Goal: Check status: Check status

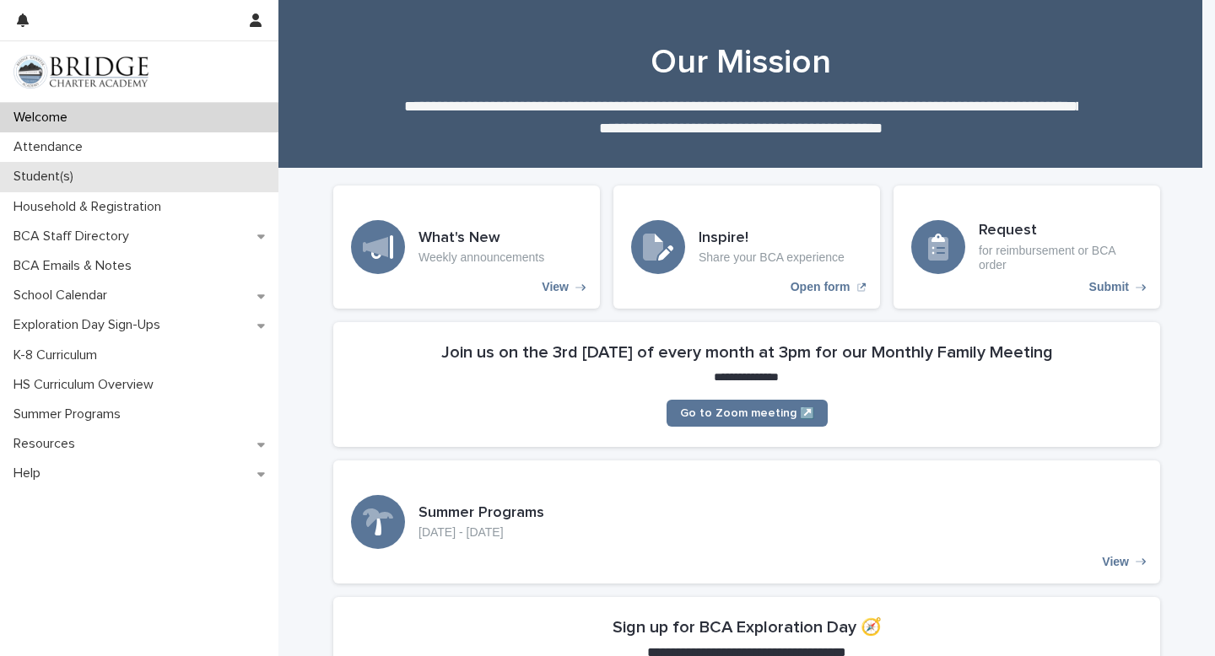
click at [57, 178] on p "Student(s)" at bounding box center [47, 177] width 80 height 16
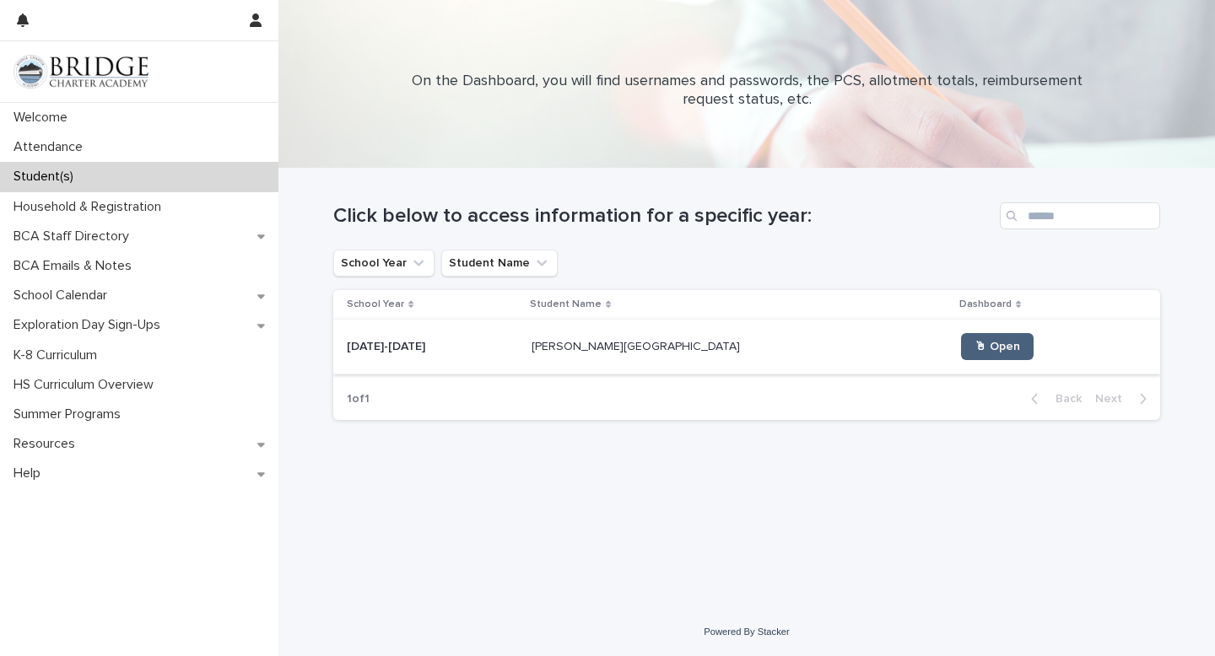
click at [974, 347] on span "🖱 Open" at bounding box center [997, 347] width 46 height 12
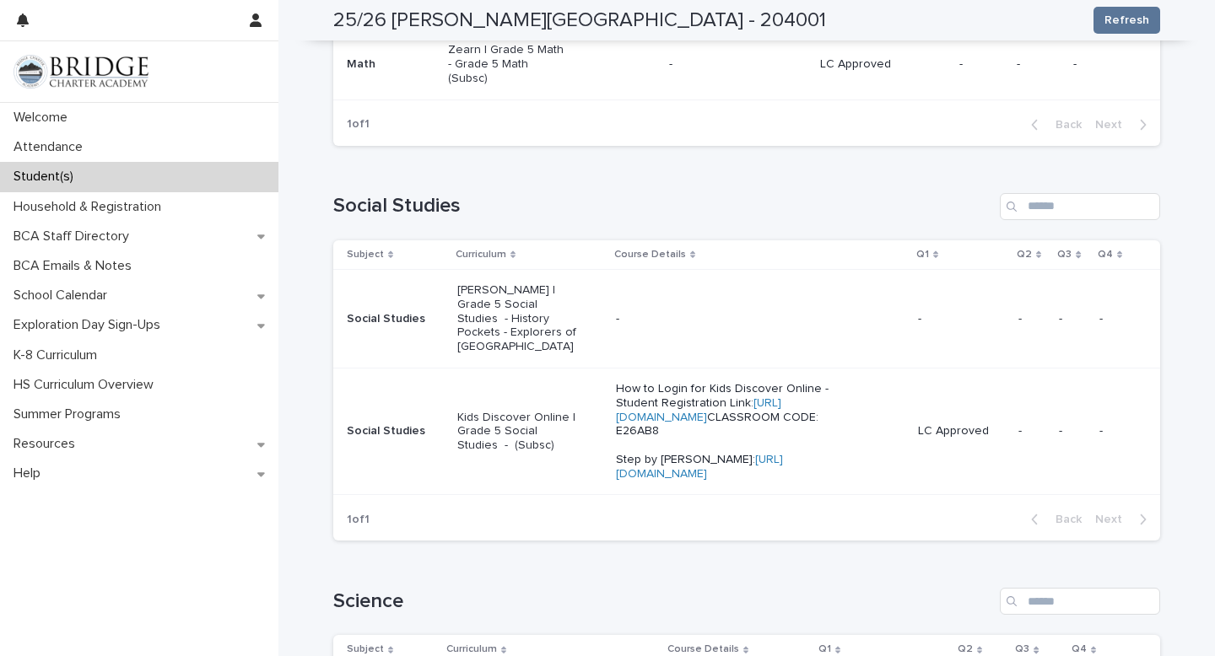
scroll to position [729, 0]
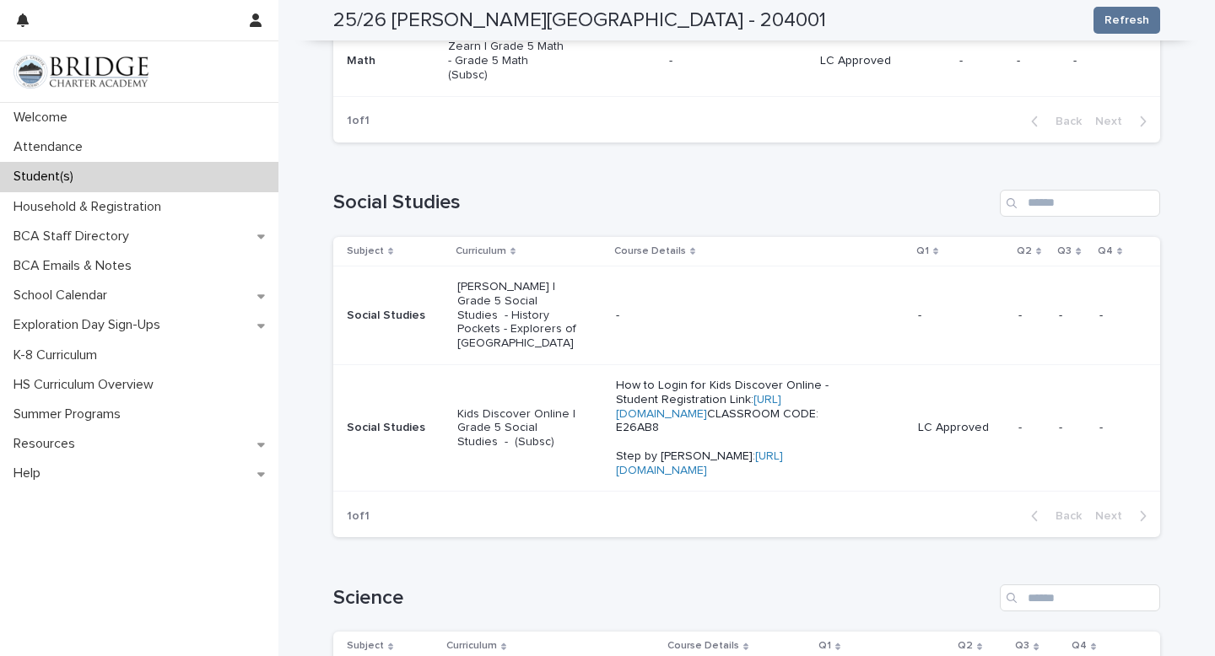
click at [494, 487] on td "Kids Discover Online | Grade 5 Social Studies - (Subsc)" at bounding box center [529, 427] width 159 height 127
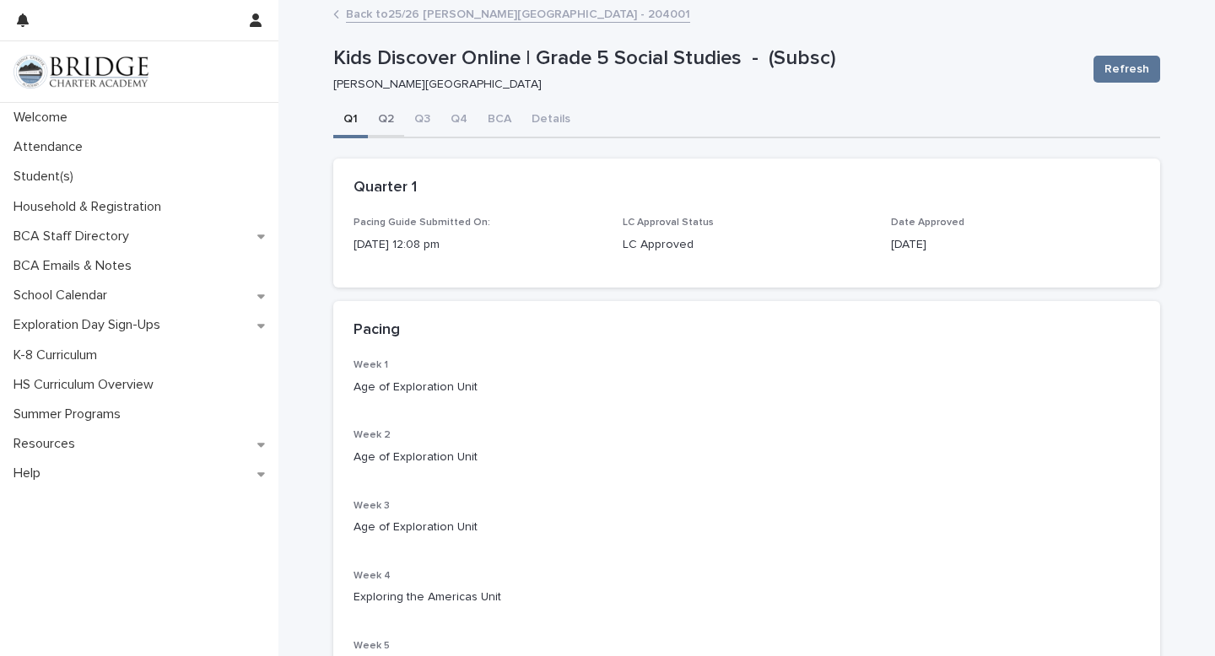
click at [386, 119] on button "Q2" at bounding box center [386, 120] width 36 height 35
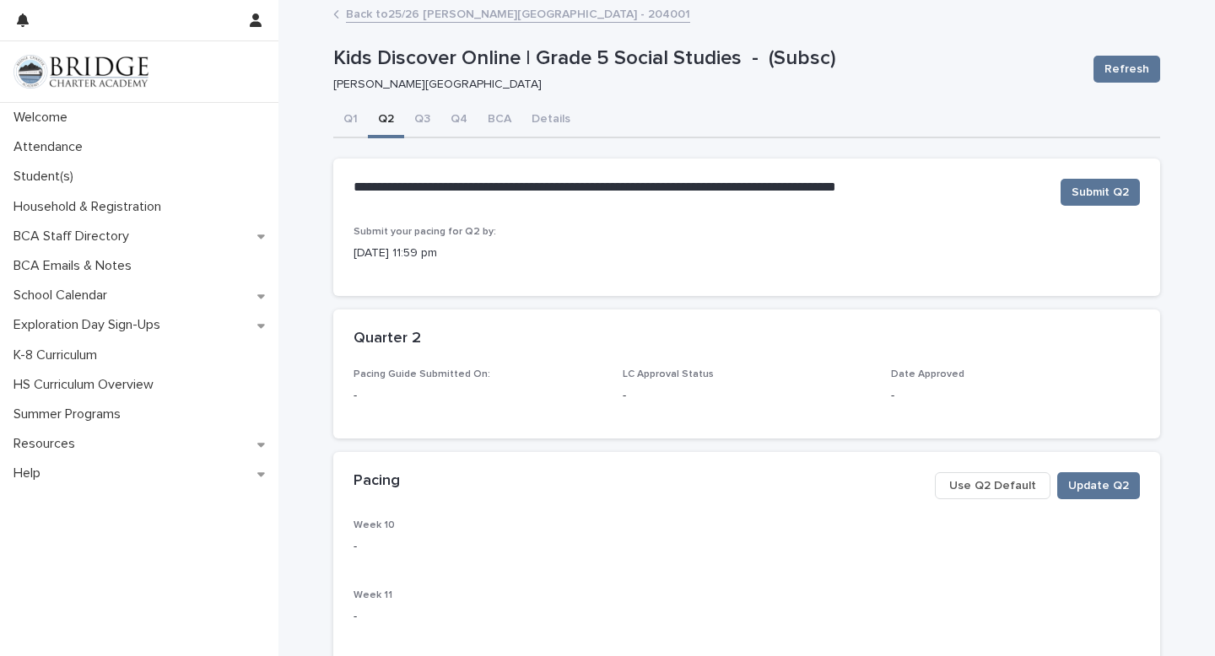
click at [989, 493] on span "Use Q2 Default" at bounding box center [992, 485] width 87 height 17
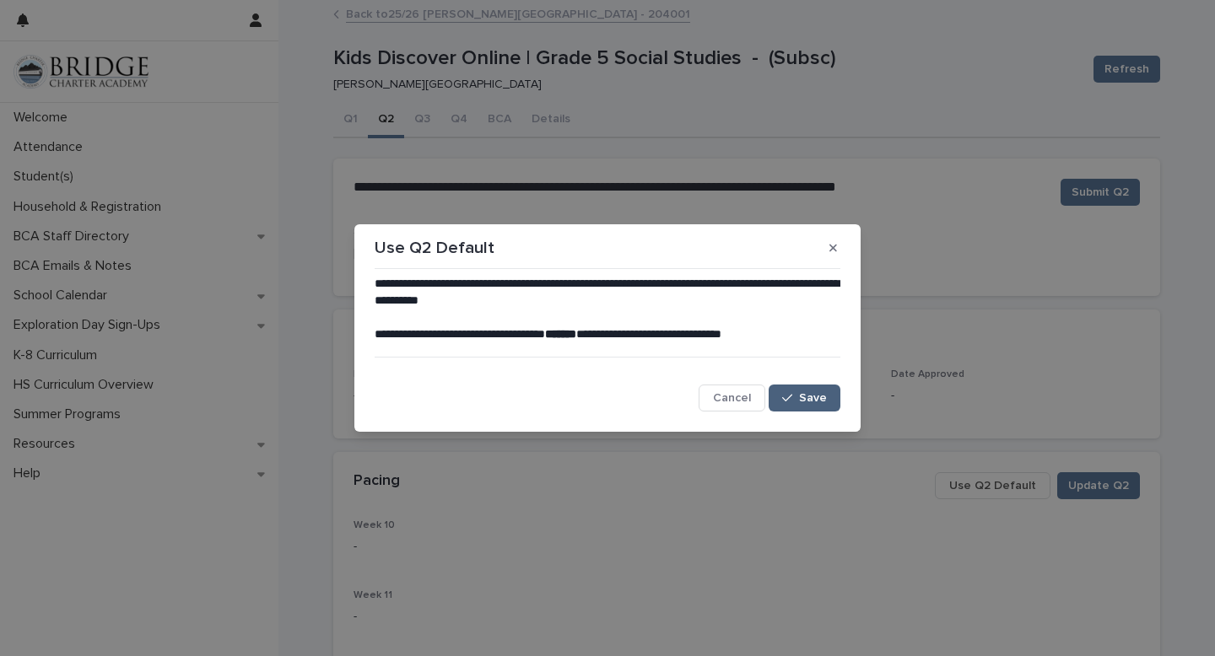
click at [795, 401] on div "button" at bounding box center [790, 398] width 17 height 12
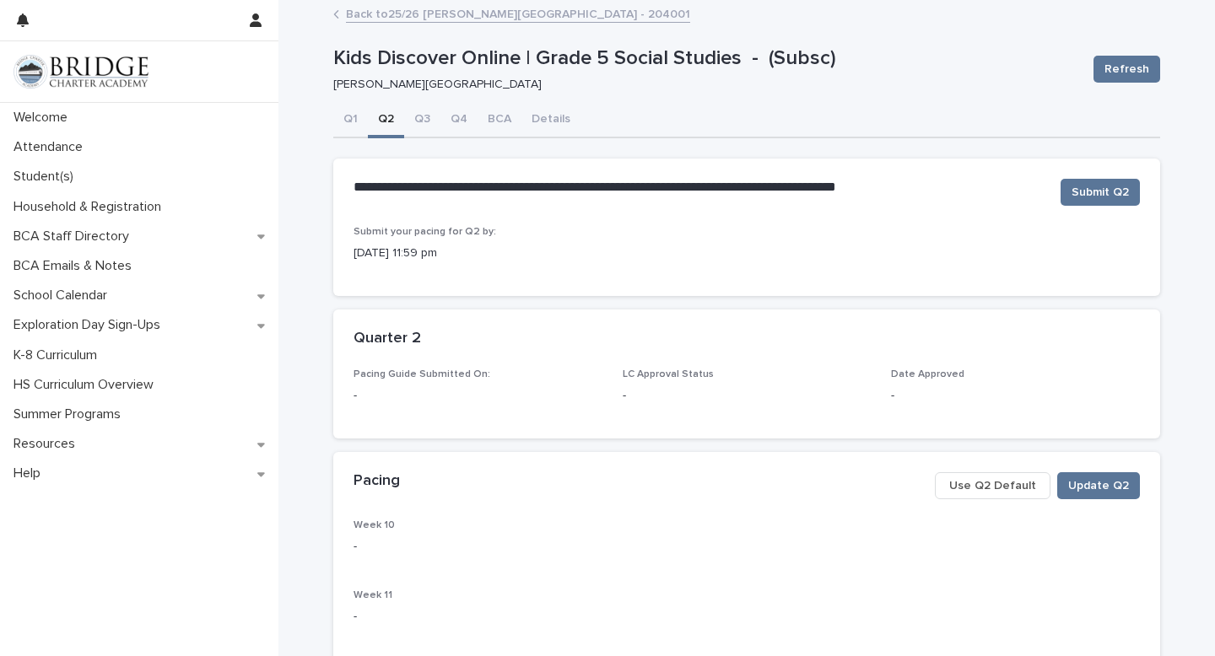
click at [993, 478] on span "Use Q2 Default" at bounding box center [992, 485] width 87 height 17
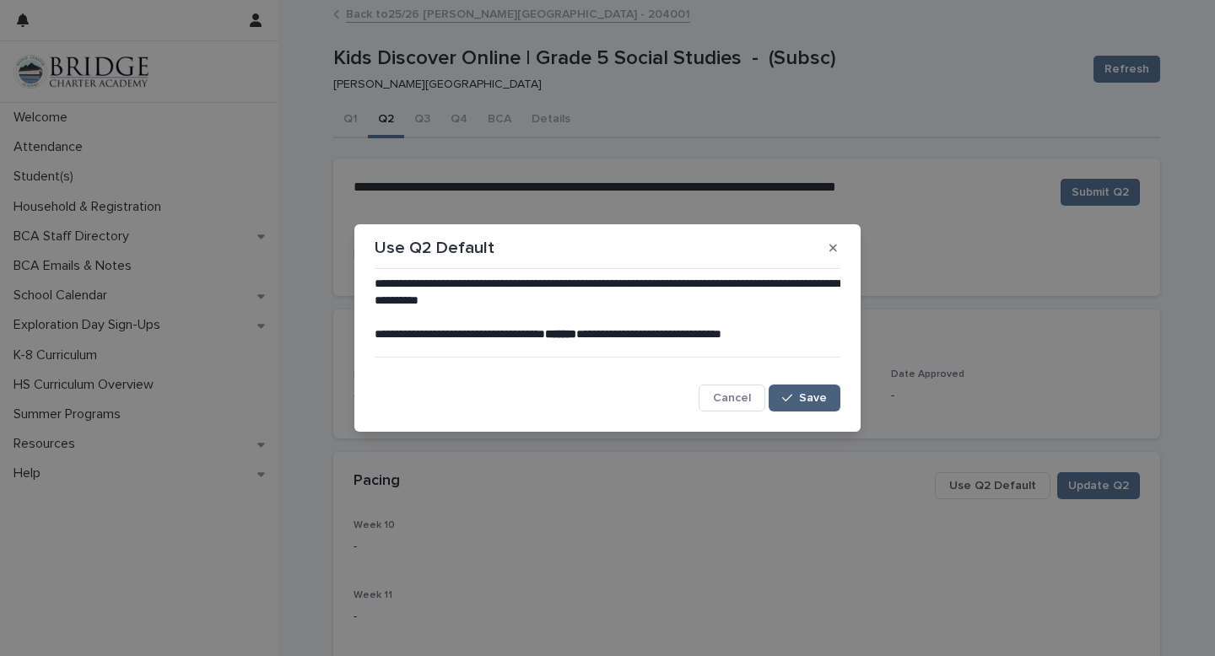
click at [808, 405] on button "Save" at bounding box center [804, 398] width 72 height 27
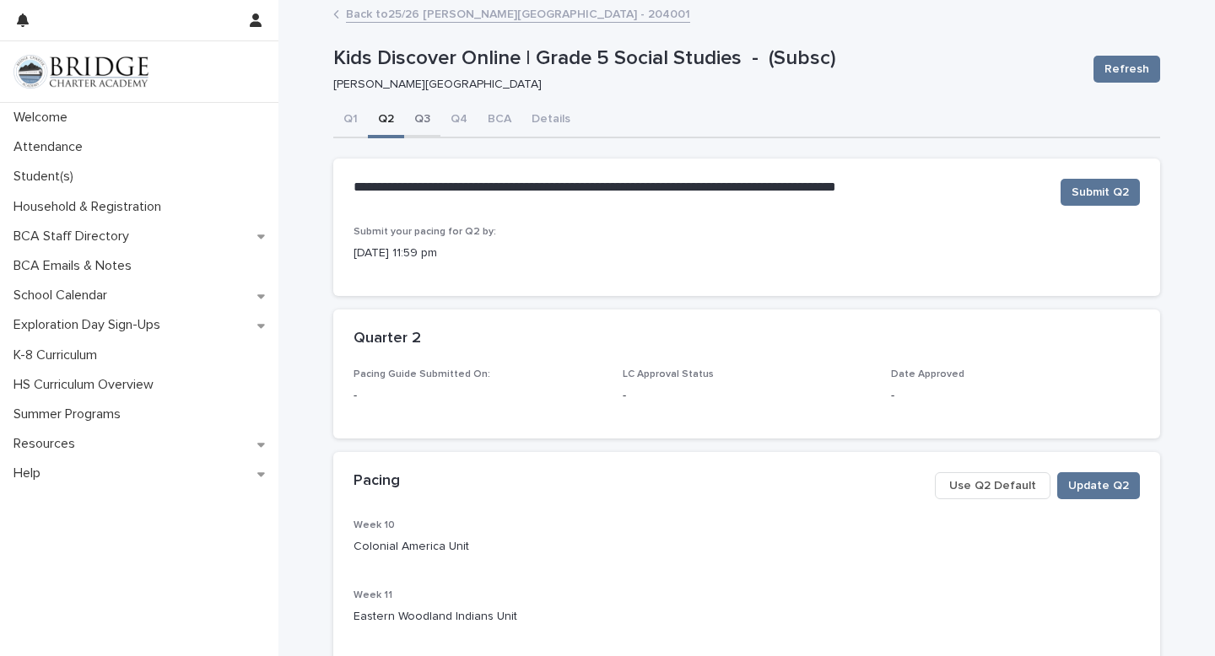
click at [419, 121] on button "Q3" at bounding box center [422, 120] width 36 height 35
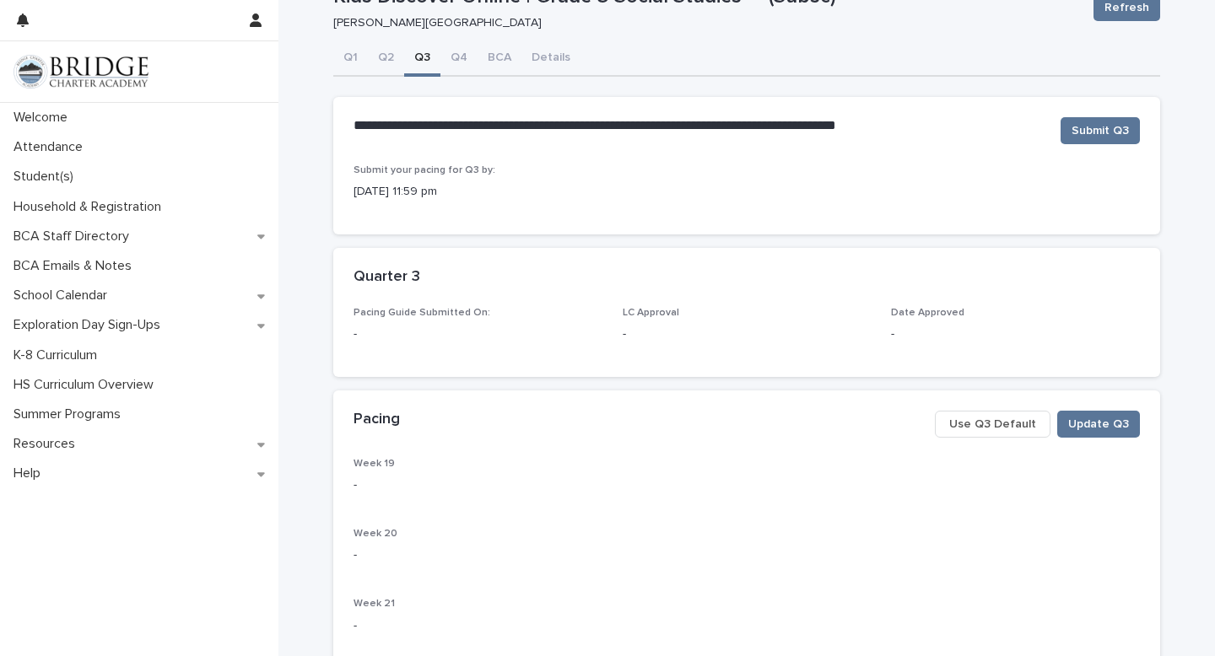
scroll to position [138, 0]
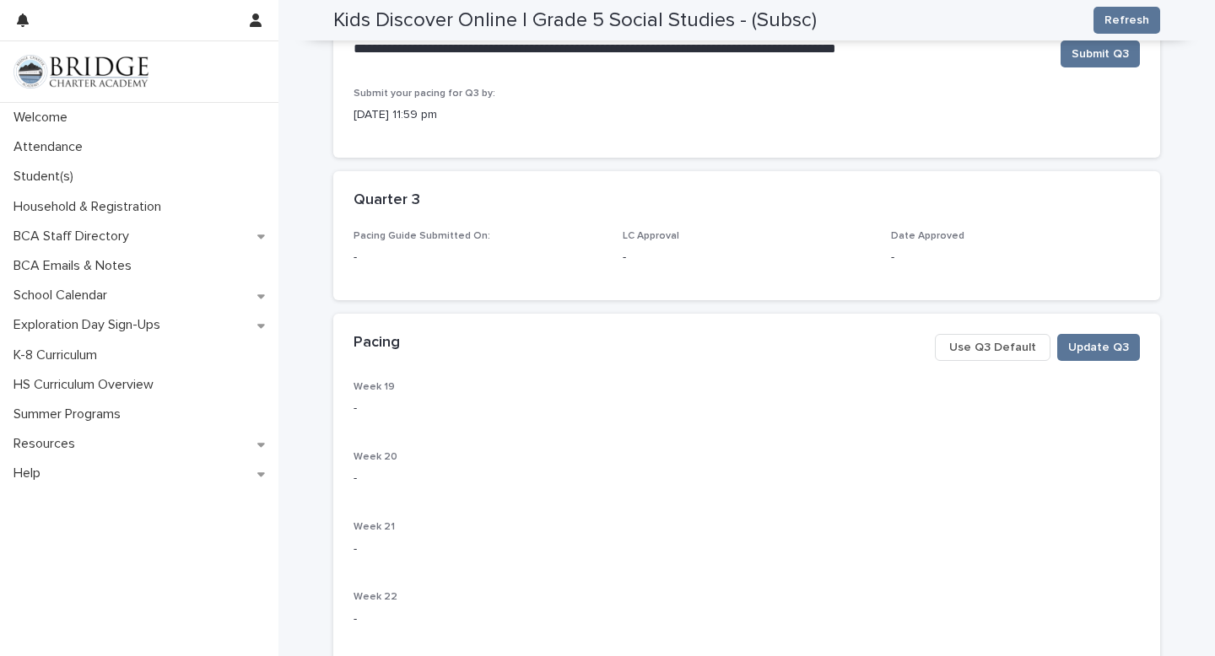
click at [978, 352] on span "Use Q3 Default" at bounding box center [992, 347] width 87 height 17
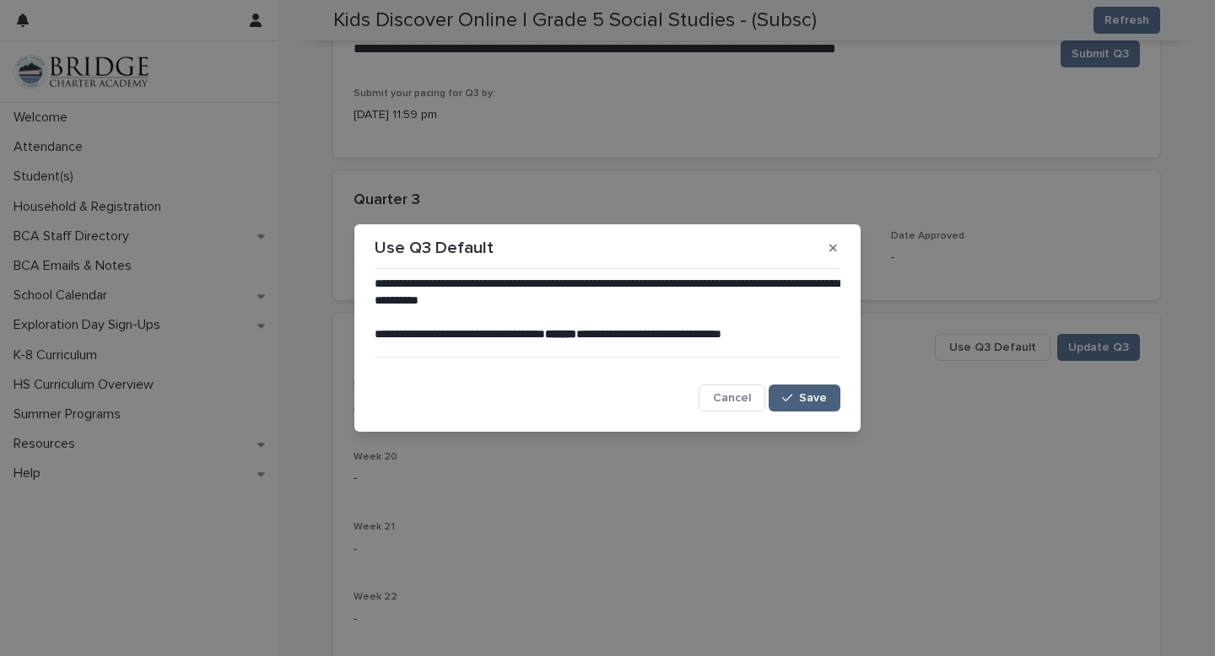
click at [813, 398] on span "Save" at bounding box center [813, 398] width 28 height 12
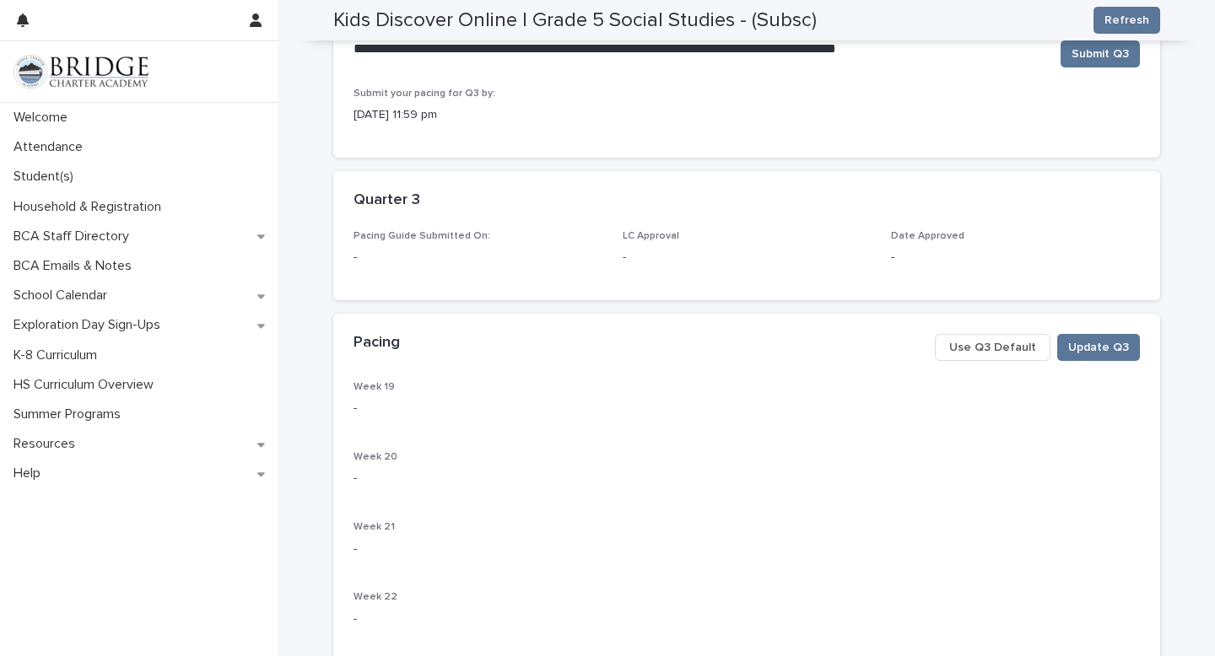
click at [988, 347] on span "Use Q3 Default" at bounding box center [992, 347] width 87 height 17
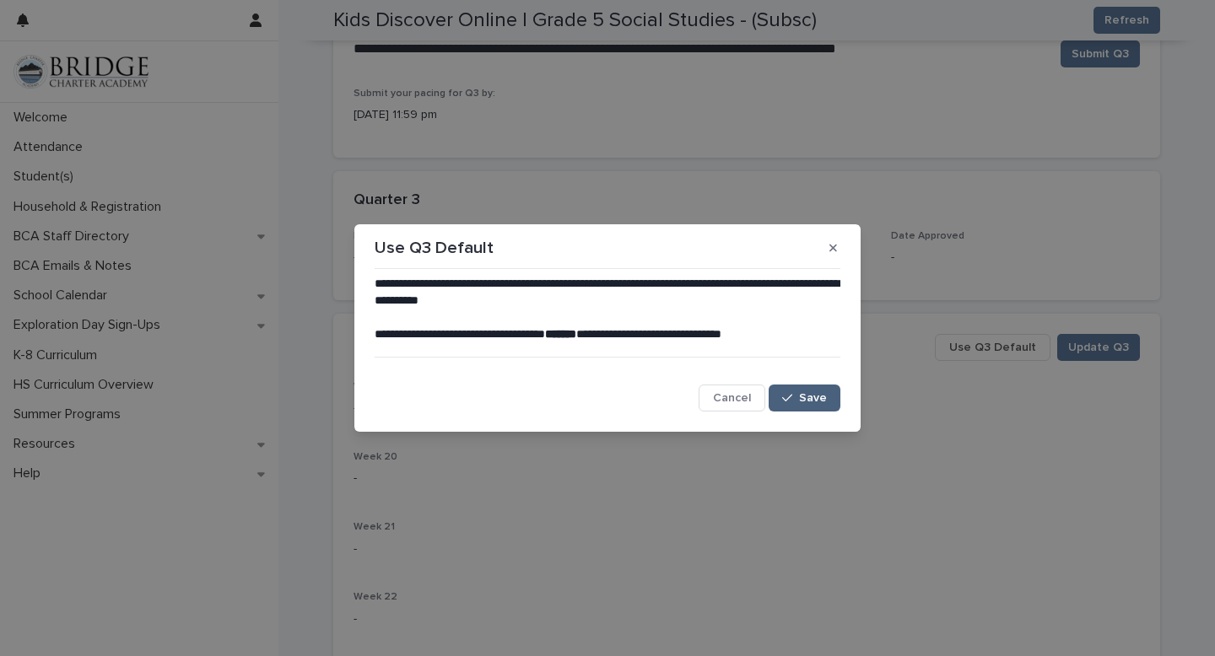
click at [800, 395] on span "Save" at bounding box center [813, 398] width 28 height 12
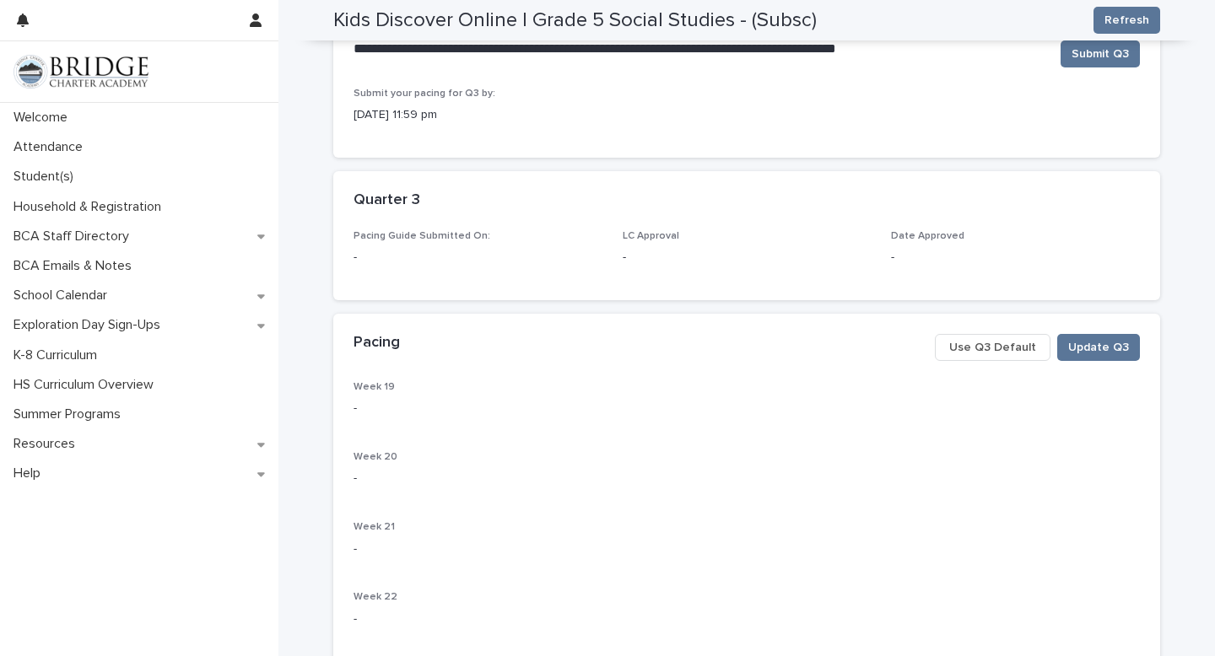
click at [982, 342] on span "Use Q3 Default" at bounding box center [992, 347] width 87 height 17
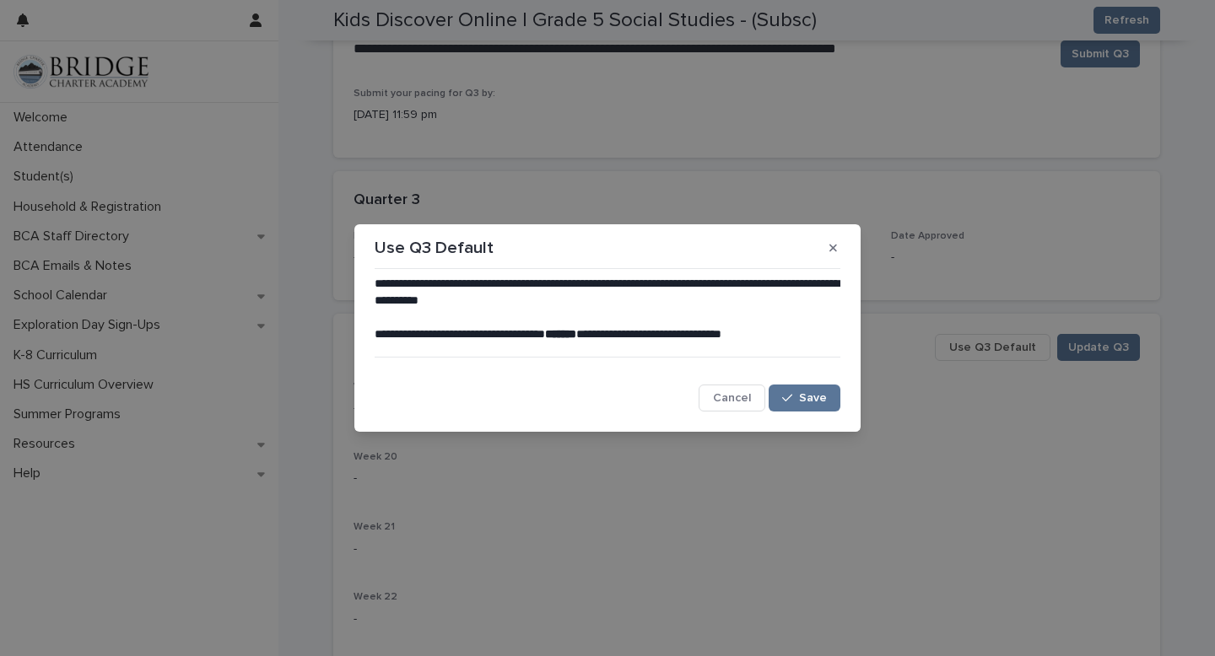
drag, startPoint x: 832, startPoint y: 244, endPoint x: 934, endPoint y: 243, distance: 101.2
click at [832, 244] on icon "button" at bounding box center [833, 248] width 8 height 12
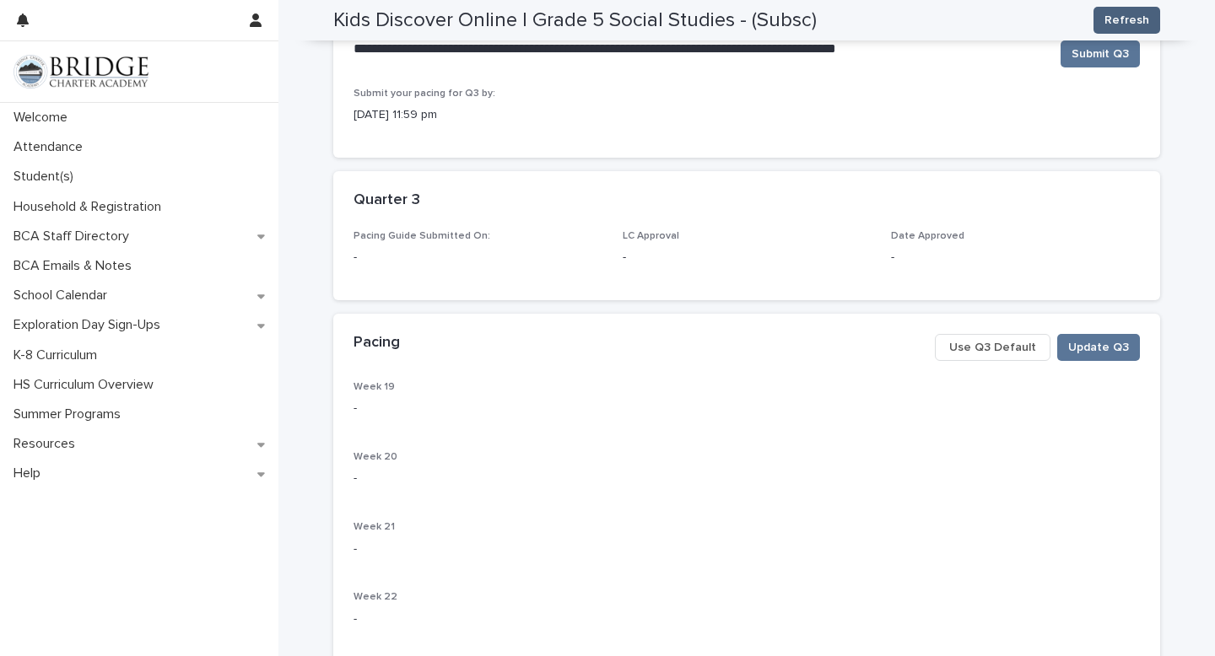
click at [1124, 15] on span "Refresh" at bounding box center [1126, 20] width 45 height 17
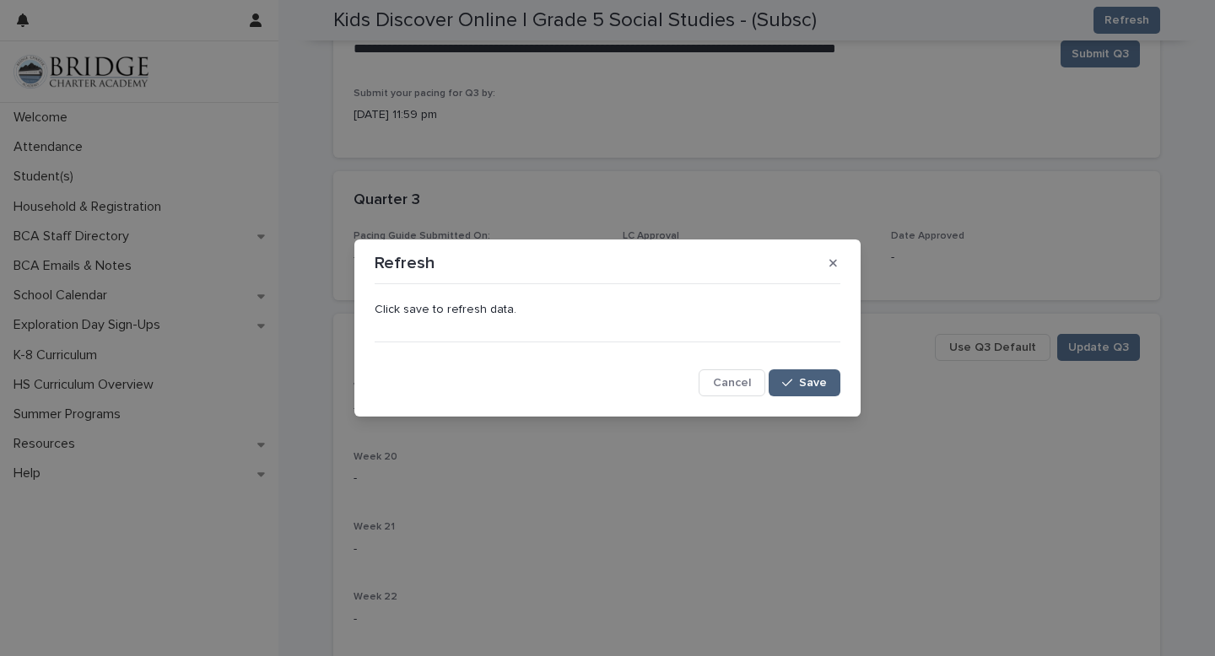
click at [791, 383] on icon "button" at bounding box center [787, 383] width 10 height 12
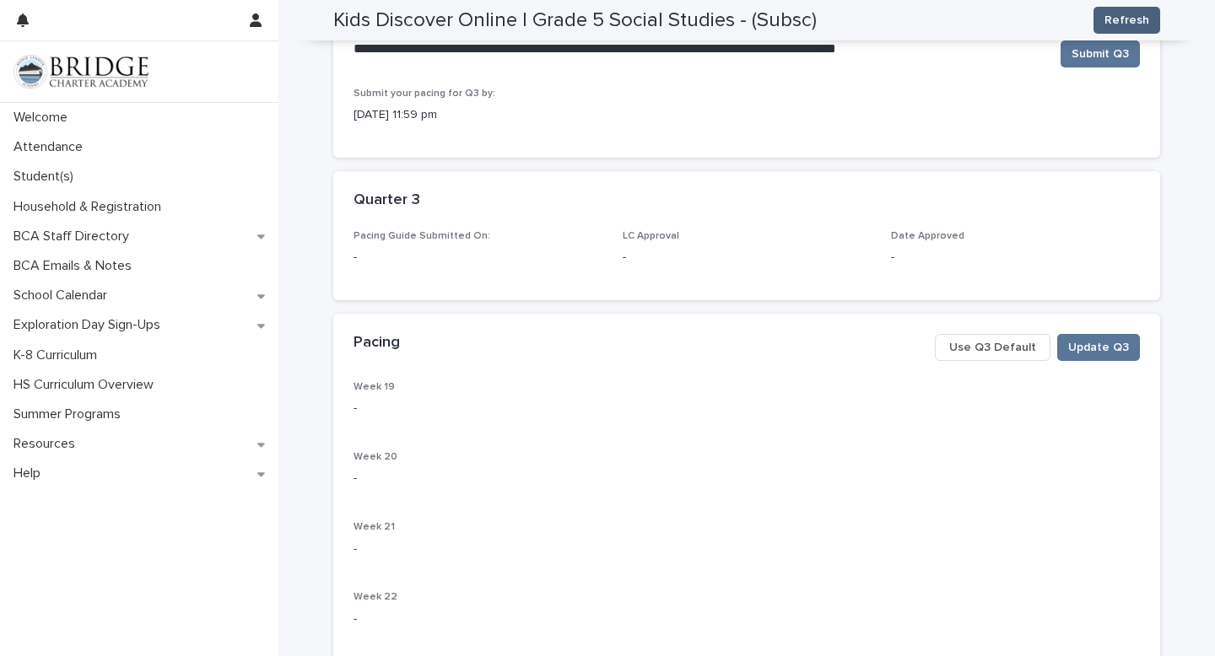
click at [1110, 19] on span "Refresh" at bounding box center [1126, 20] width 45 height 17
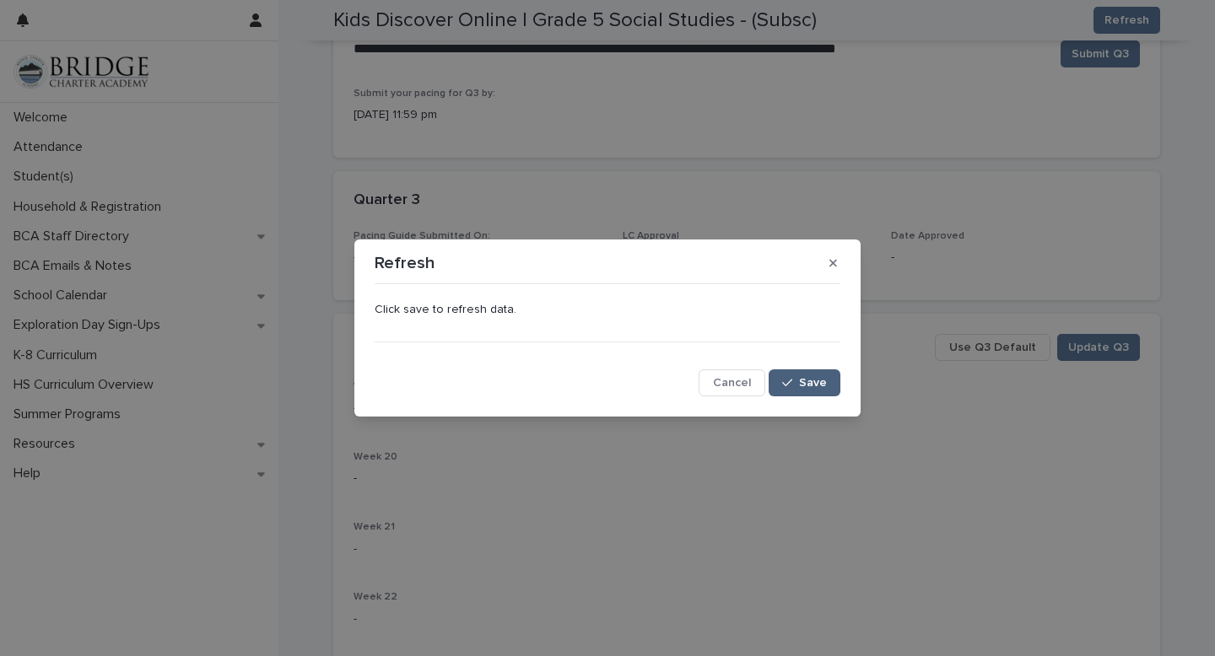
click at [816, 376] on button "Save" at bounding box center [804, 382] width 72 height 27
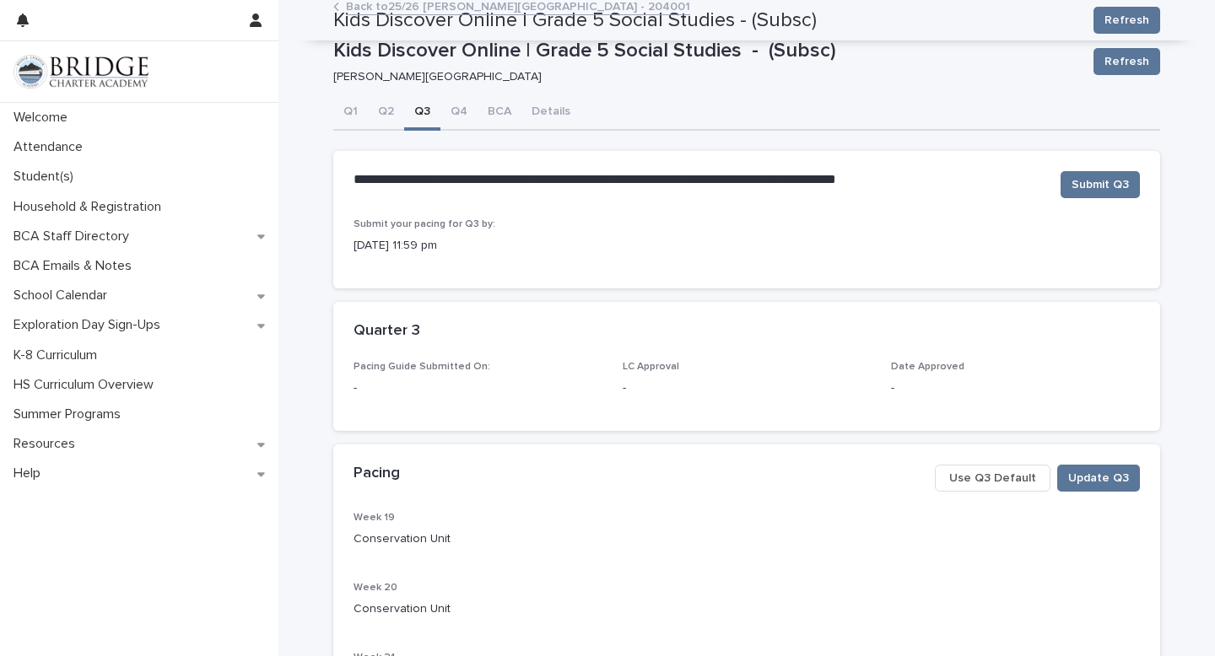
scroll to position [0, 0]
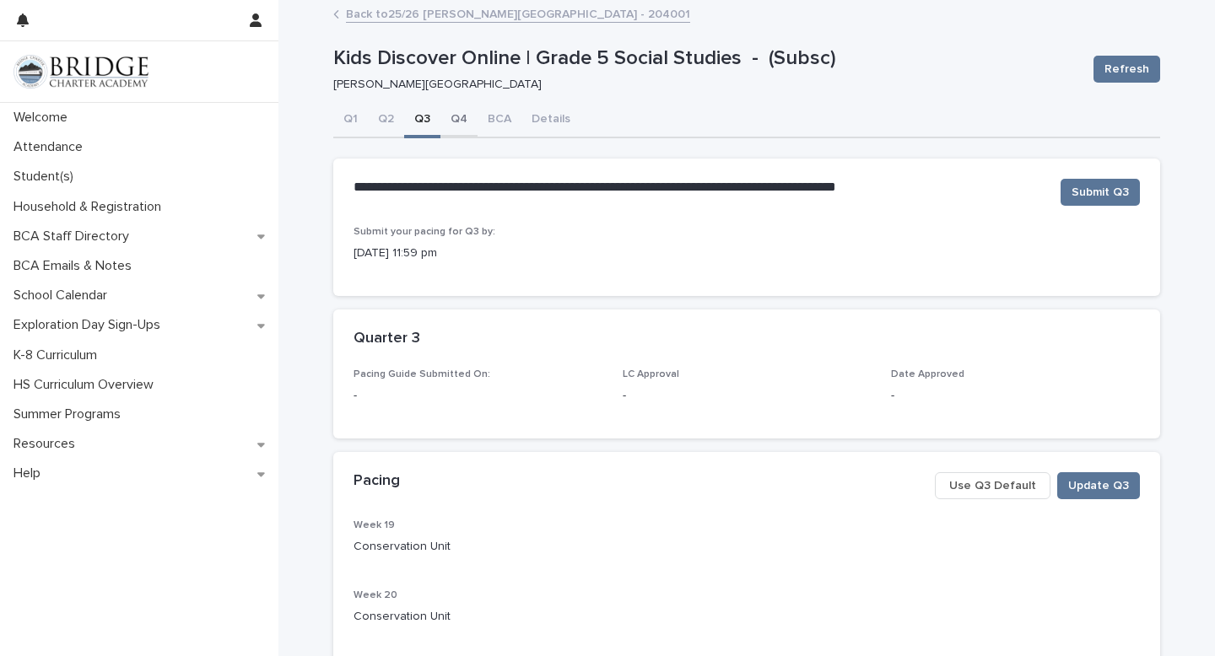
click at [452, 124] on button "Q4" at bounding box center [458, 120] width 37 height 35
click at [1005, 486] on span "Use Q4 Default" at bounding box center [991, 485] width 88 height 17
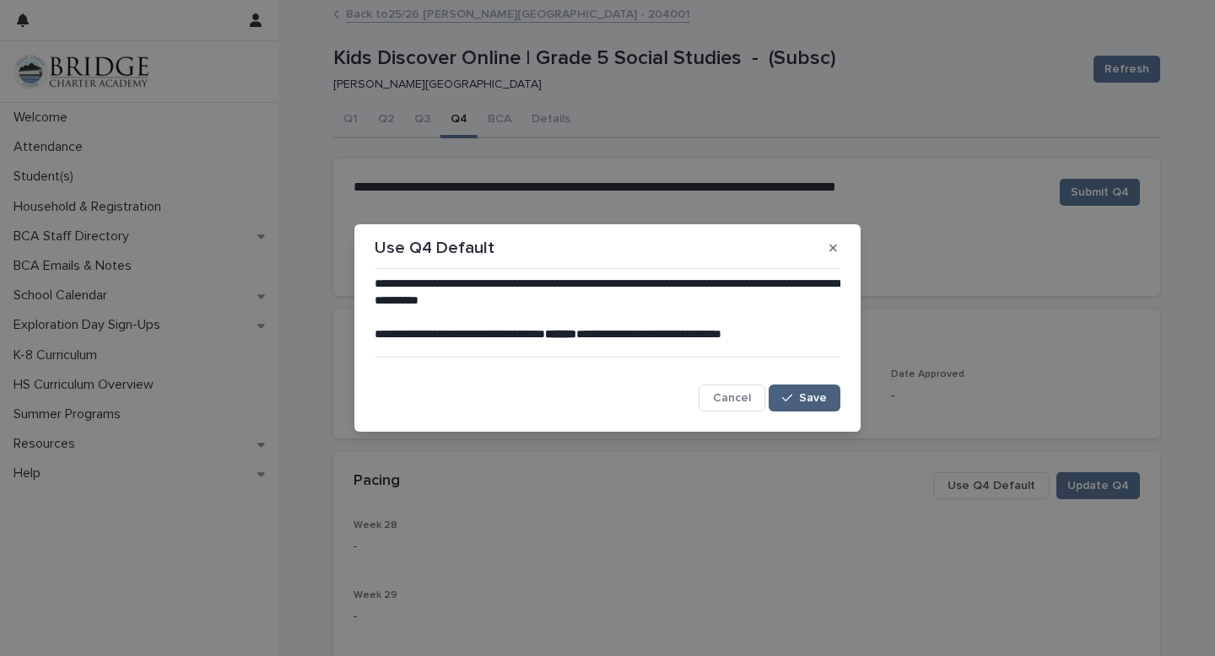
click at [811, 398] on span "Save" at bounding box center [813, 398] width 28 height 12
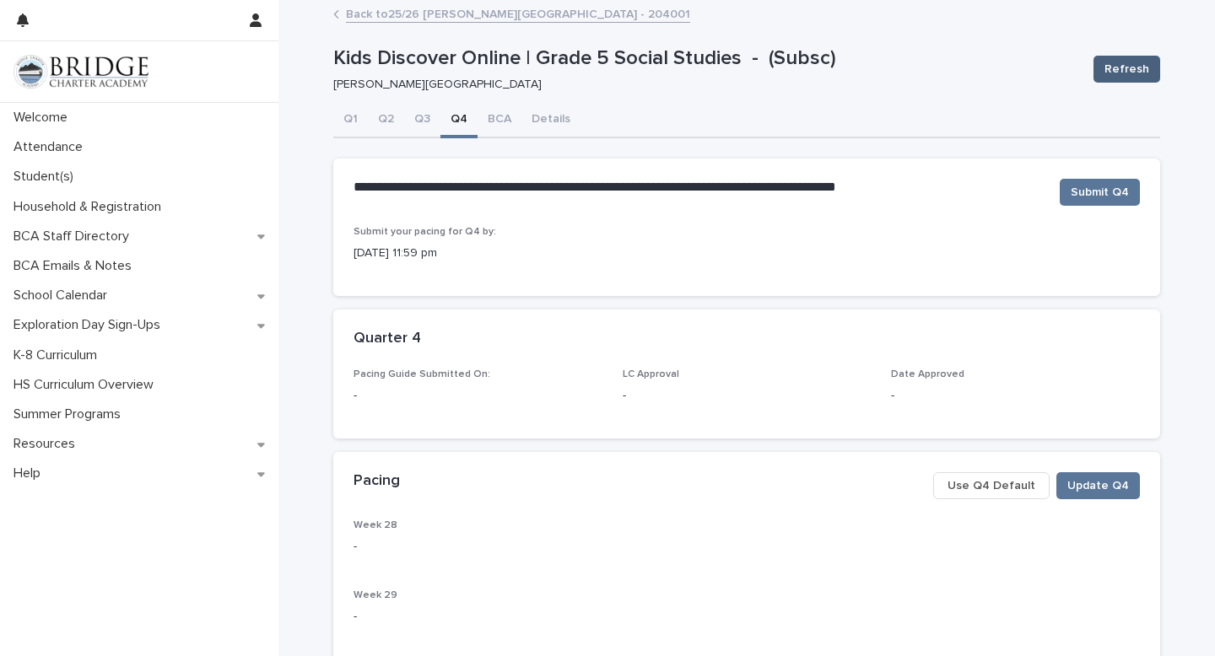
click at [1129, 59] on button "Refresh" at bounding box center [1126, 69] width 67 height 27
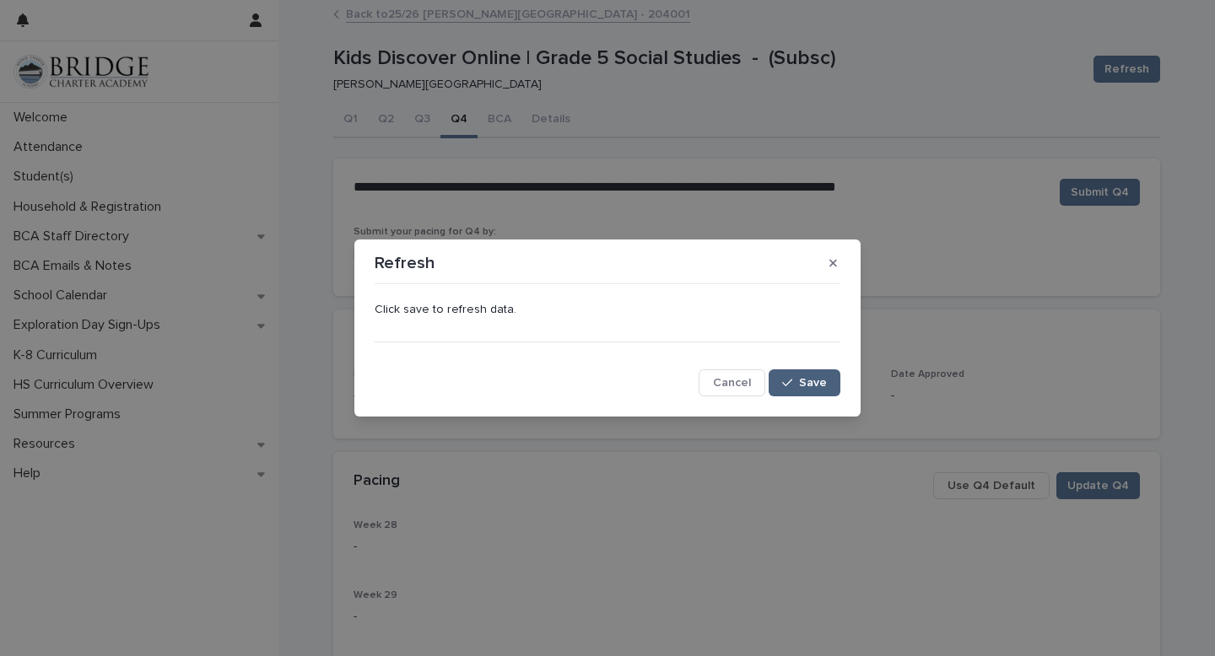
click at [813, 380] on span "Save" at bounding box center [813, 383] width 28 height 12
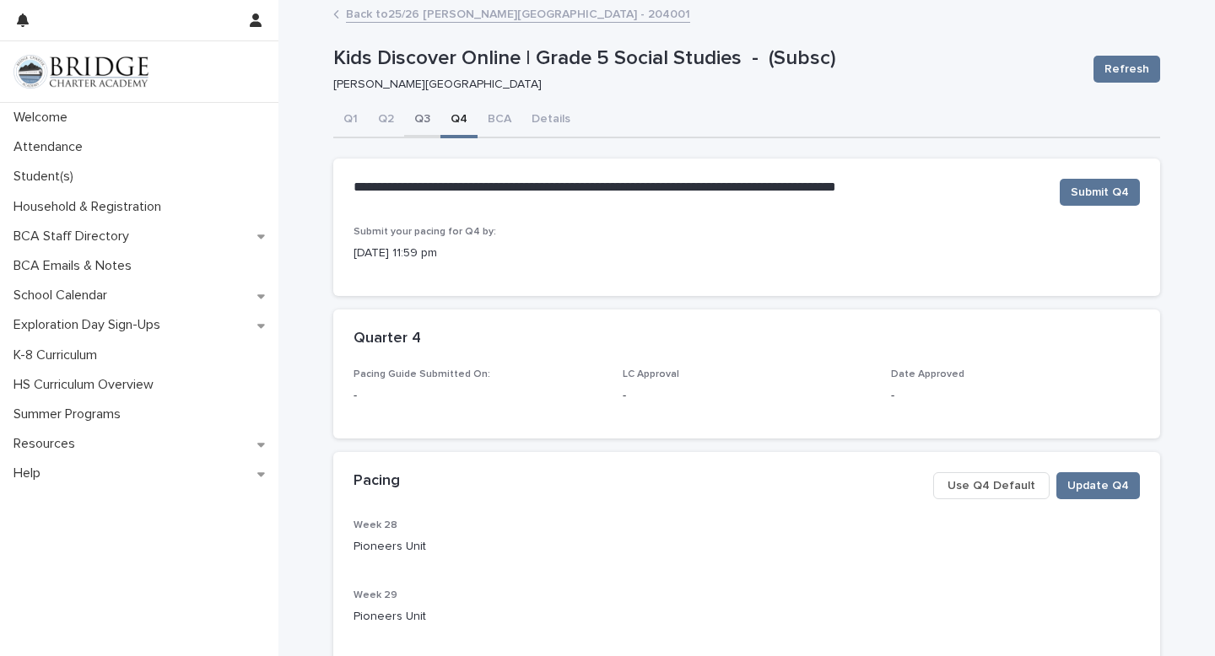
click at [411, 112] on button "Q3" at bounding box center [422, 120] width 36 height 35
click at [384, 122] on button "Q2" at bounding box center [386, 120] width 36 height 35
drag, startPoint x: 343, startPoint y: 122, endPoint x: 401, endPoint y: 126, distance: 57.5
click at [343, 122] on button "Q1" at bounding box center [350, 120] width 35 height 35
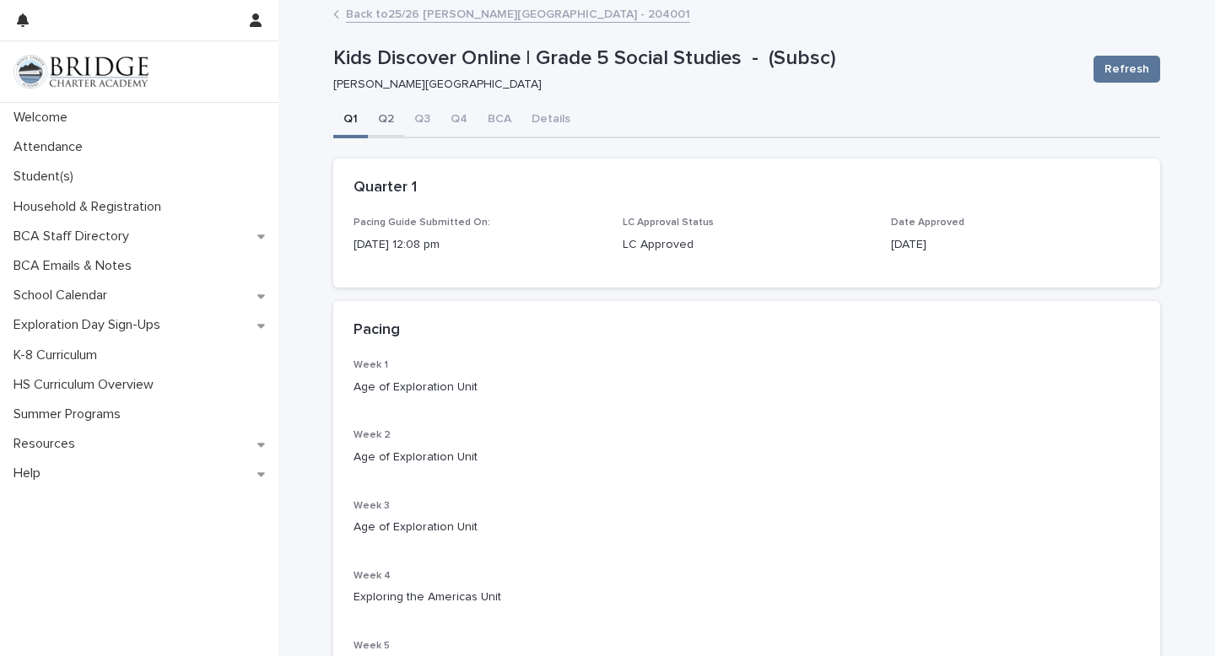
click at [372, 118] on button "Q2" at bounding box center [386, 120] width 36 height 35
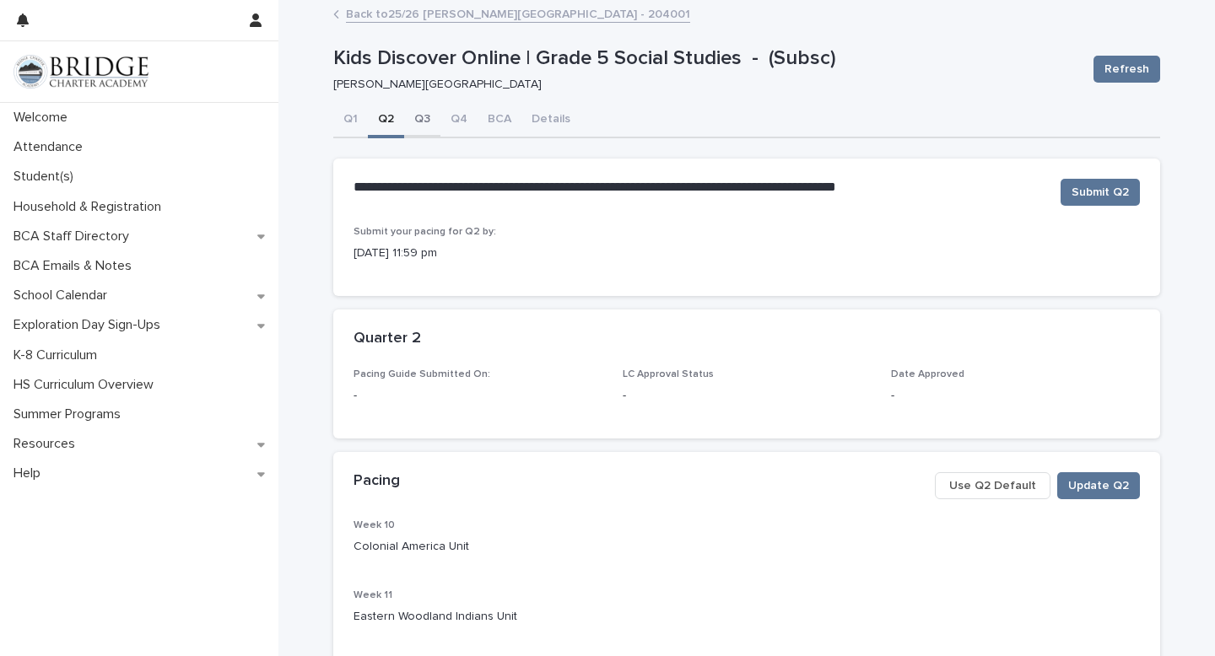
click at [424, 116] on button "Q3" at bounding box center [422, 120] width 36 height 35
click at [454, 123] on button "Q4" at bounding box center [458, 120] width 37 height 35
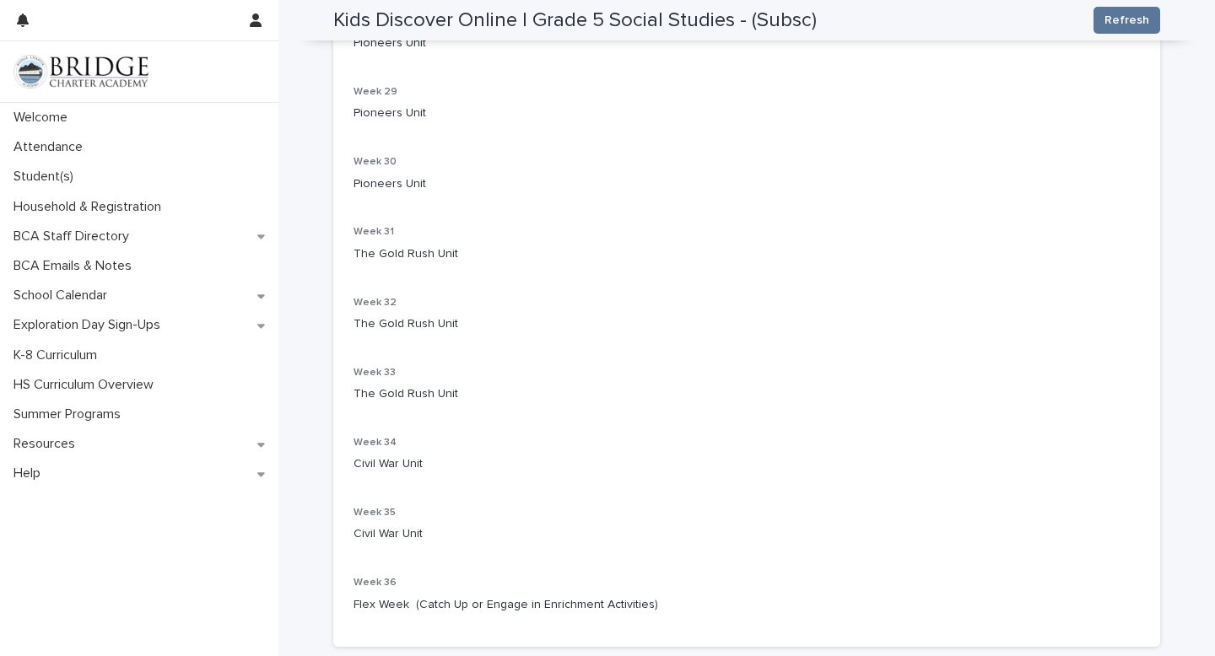
scroll to position [507, 0]
